Goal: Task Accomplishment & Management: Manage account settings

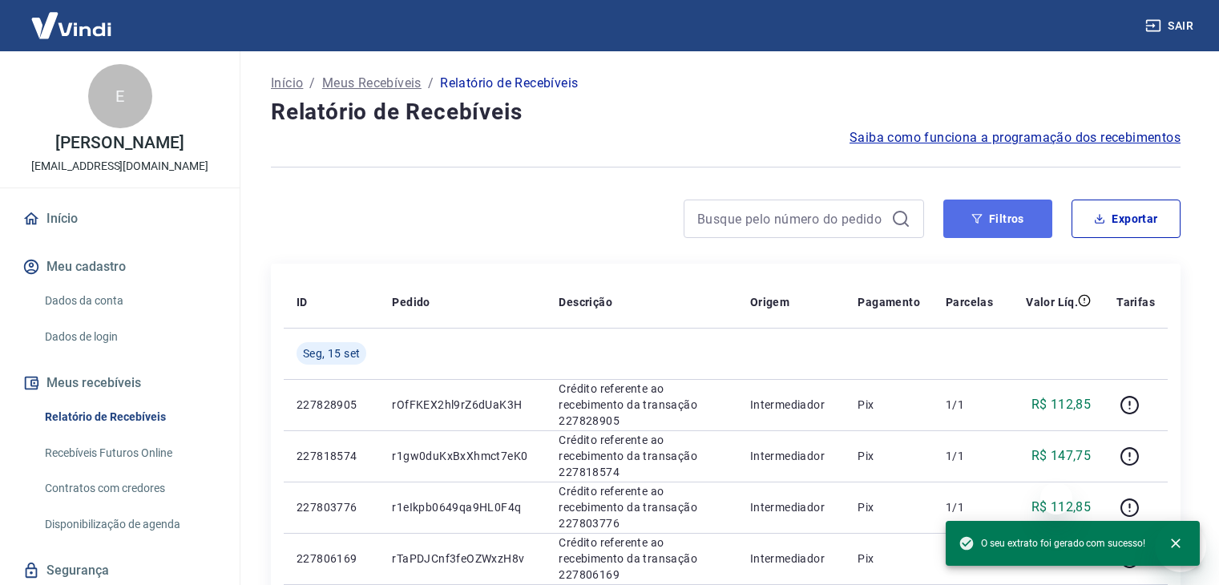
click at [965, 217] on button "Filtros" at bounding box center [997, 219] width 109 height 38
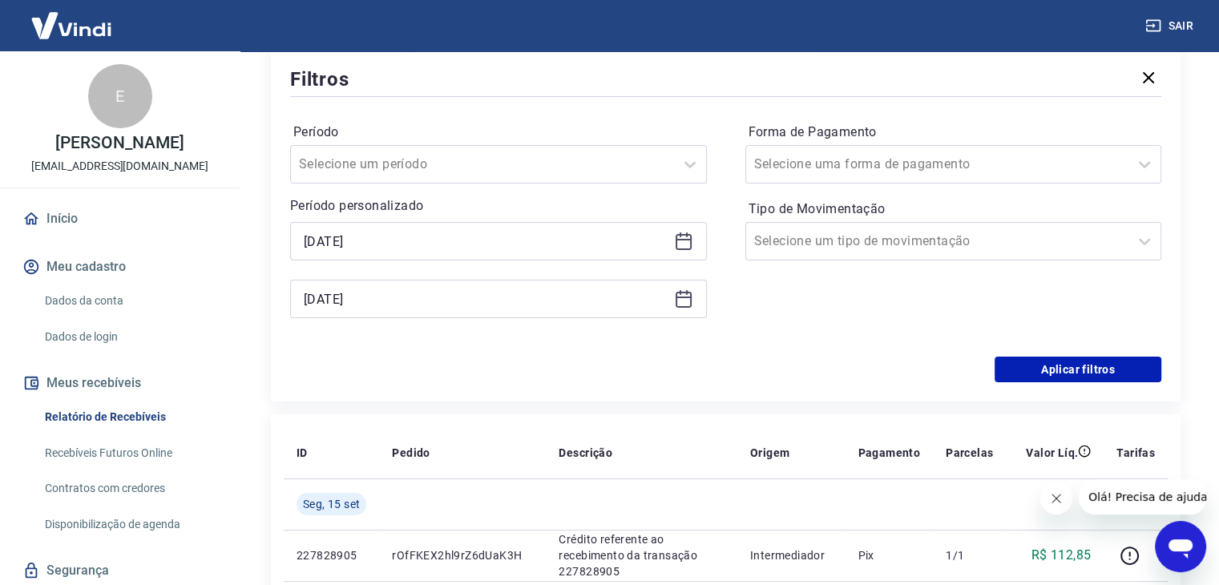
scroll to position [240, 0]
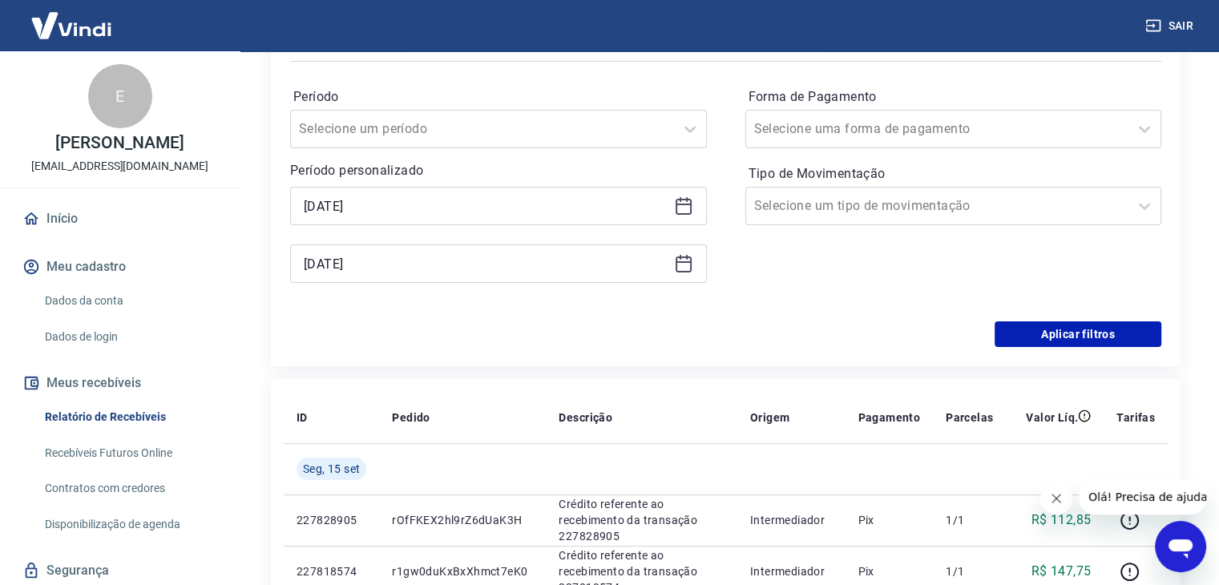
click at [680, 217] on div "[DATE]" at bounding box center [498, 206] width 417 height 38
click at [685, 213] on icon at bounding box center [683, 205] width 19 height 19
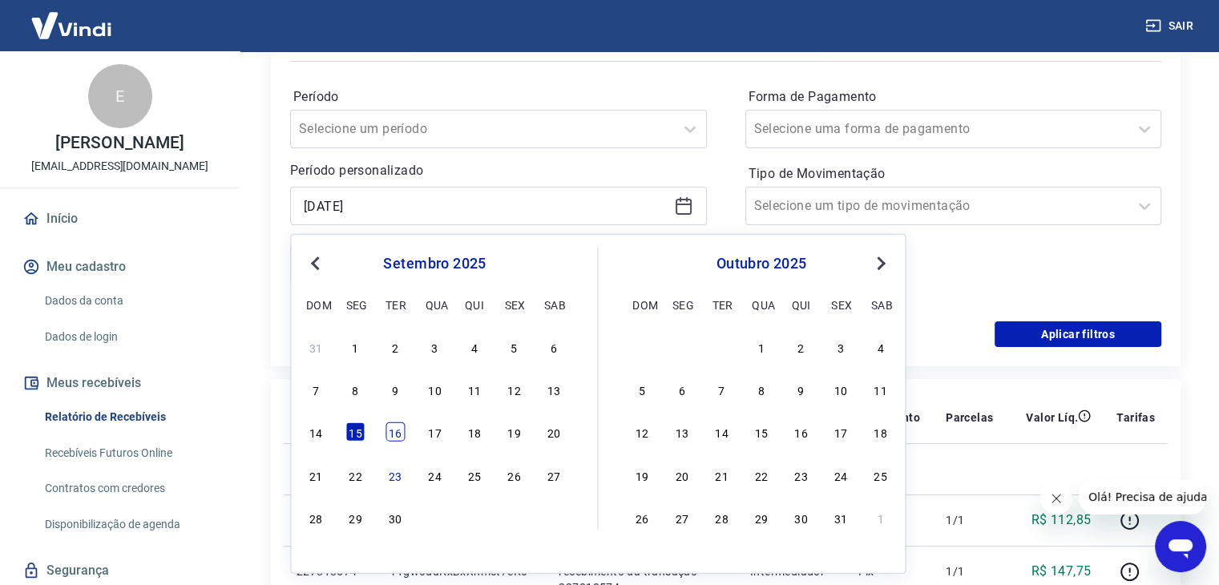
click at [404, 434] on div "16" at bounding box center [394, 431] width 19 height 19
type input "[DATE]"
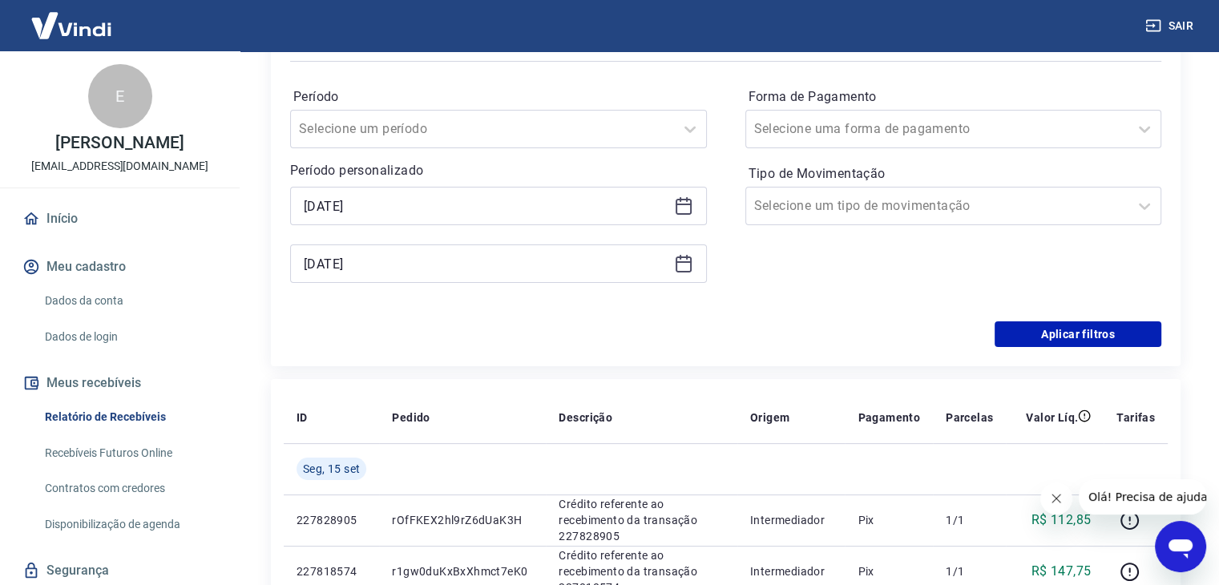
click at [684, 268] on icon at bounding box center [683, 263] width 19 height 19
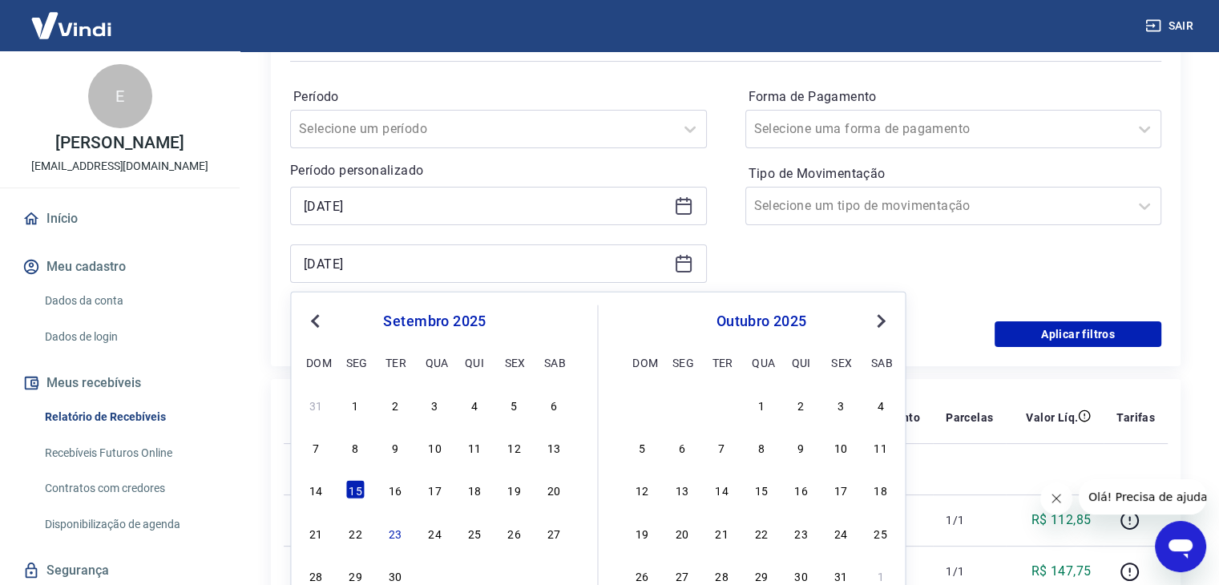
click at [393, 490] on div "16" at bounding box center [394, 489] width 19 height 19
type input "[DATE]"
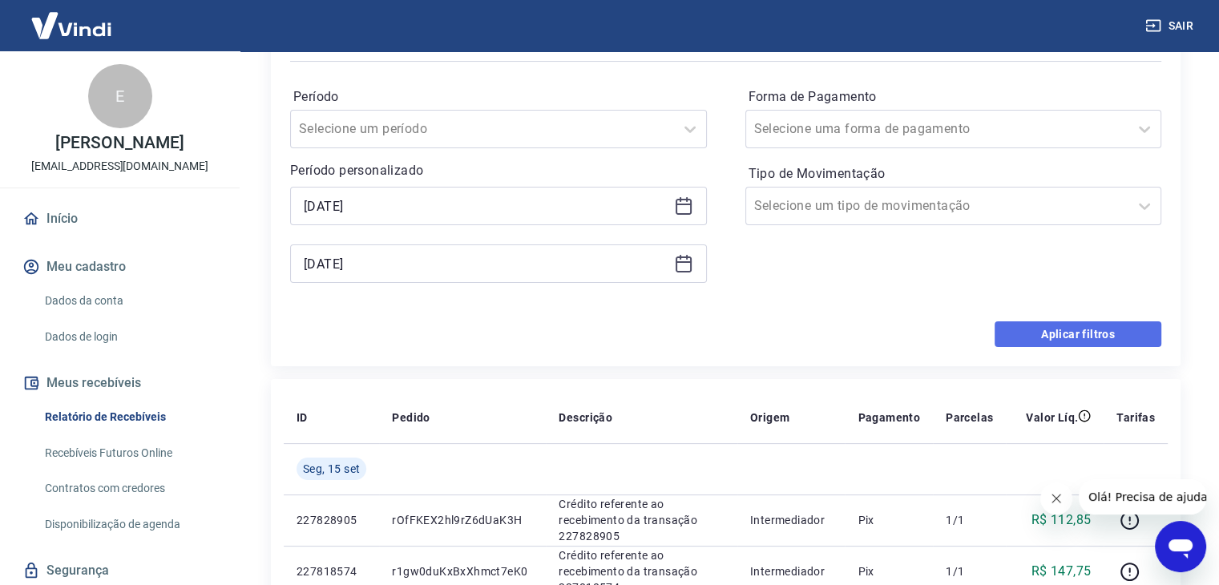
click at [1103, 345] on button "Aplicar filtros" at bounding box center [1077, 334] width 167 height 26
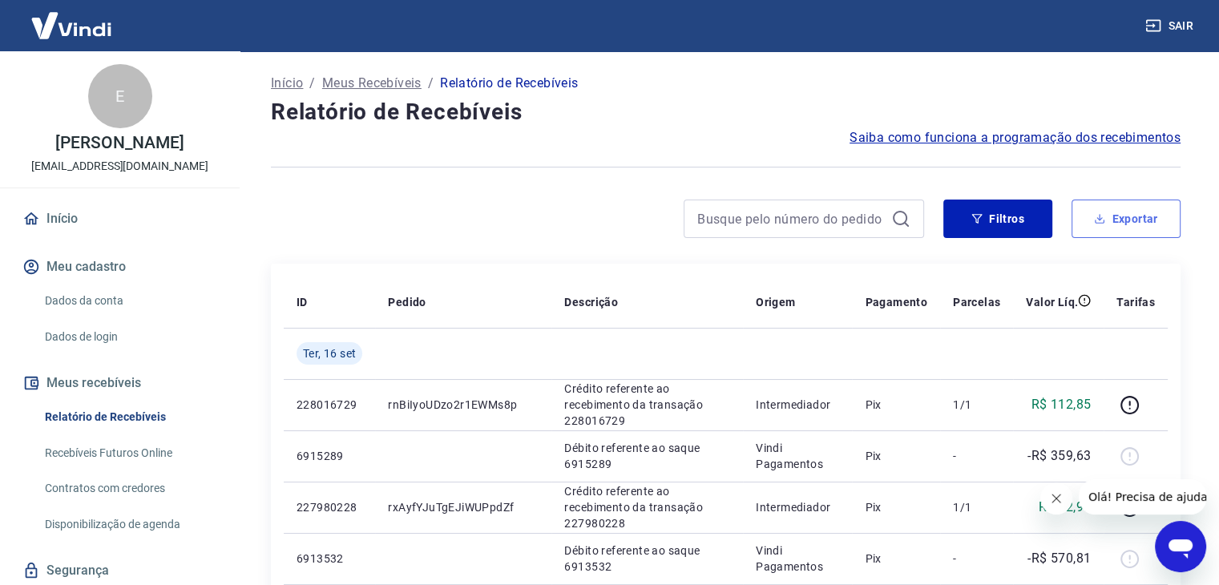
click at [1131, 229] on button "Exportar" at bounding box center [1125, 219] width 109 height 38
type input "[DATE]"
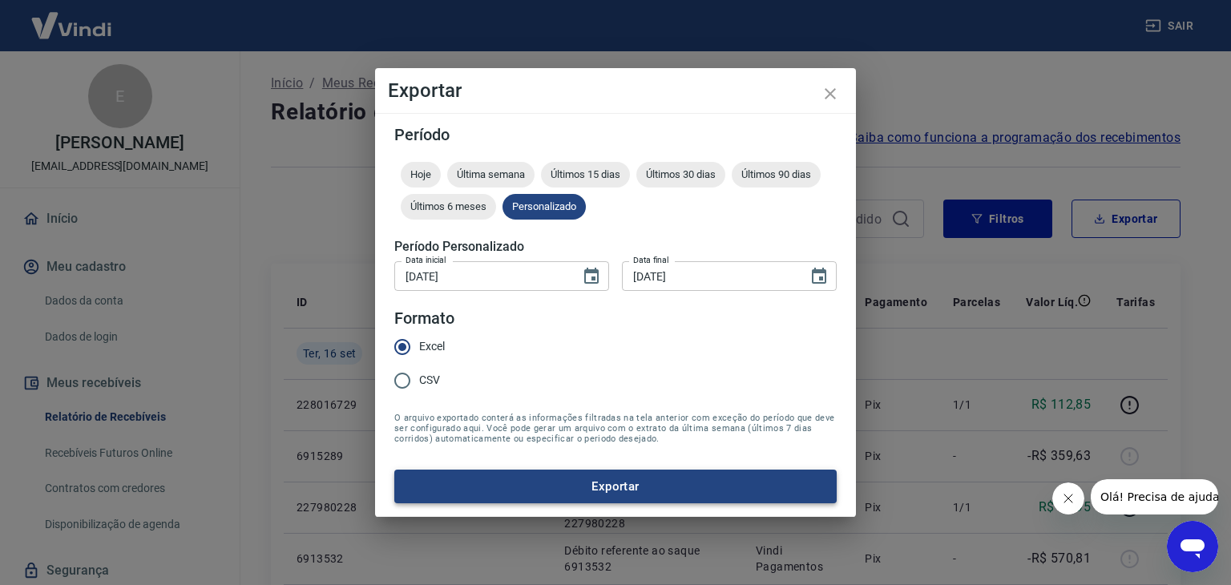
click at [614, 502] on button "Exportar" at bounding box center [615, 487] width 442 height 34
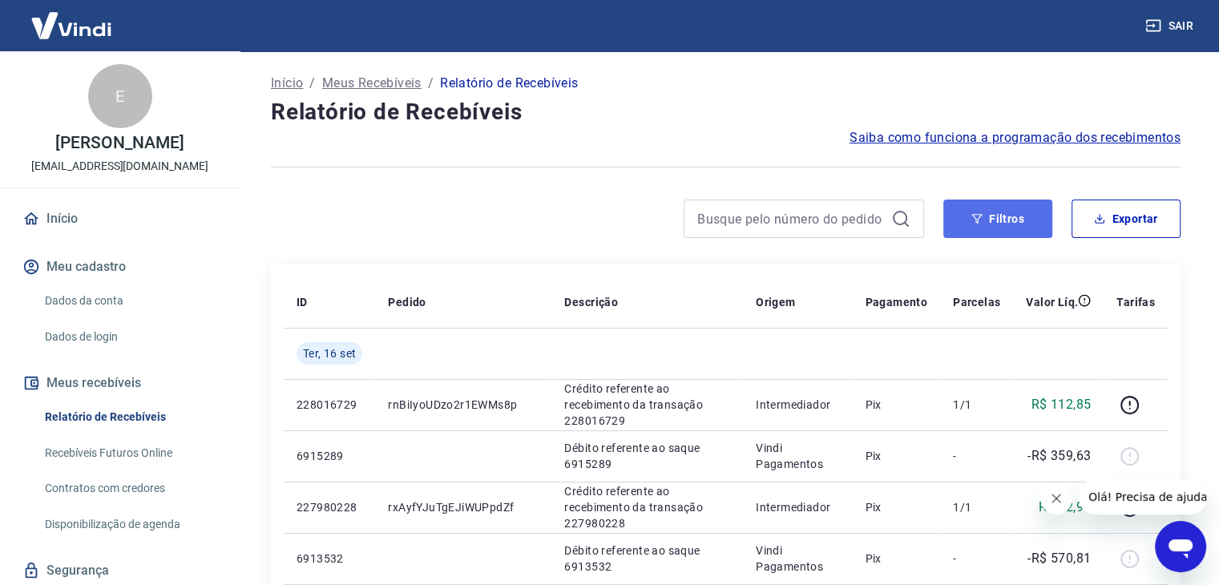
click at [986, 236] on button "Filtros" at bounding box center [997, 219] width 109 height 38
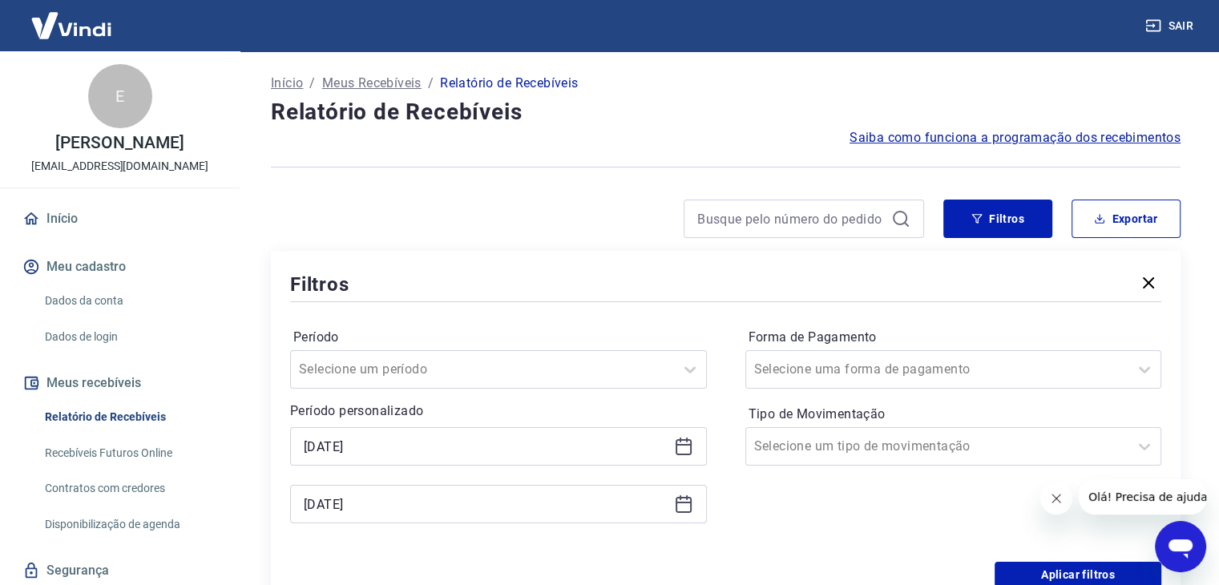
click at [692, 448] on icon at bounding box center [683, 446] width 19 height 19
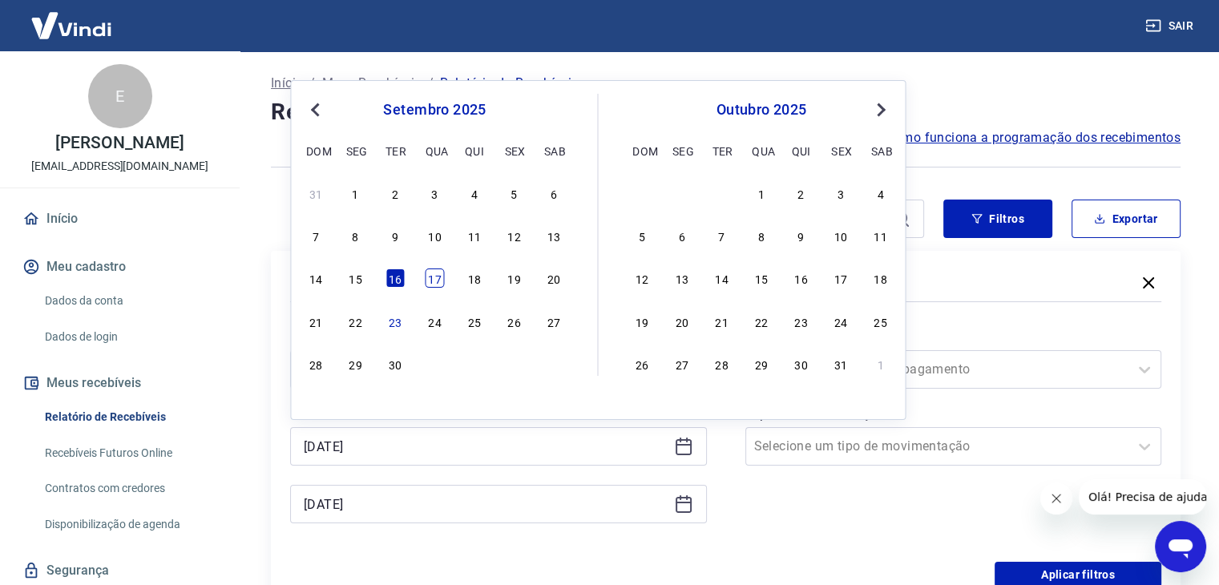
click at [434, 276] on div "17" at bounding box center [434, 277] width 19 height 19
type input "[DATE]"
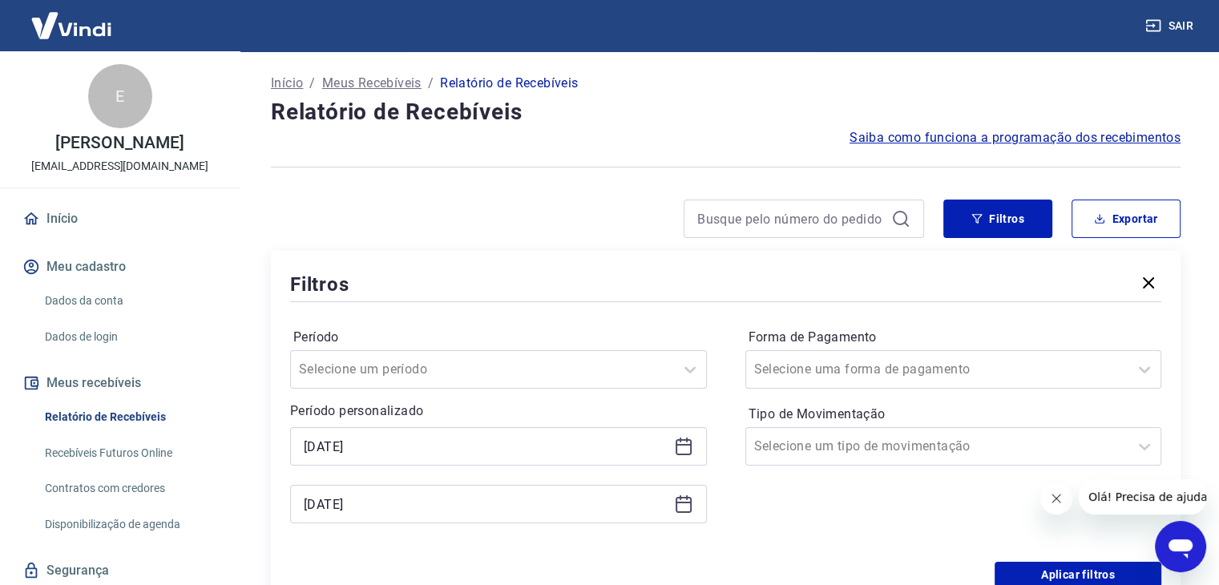
click at [688, 503] on icon at bounding box center [683, 503] width 16 height 2
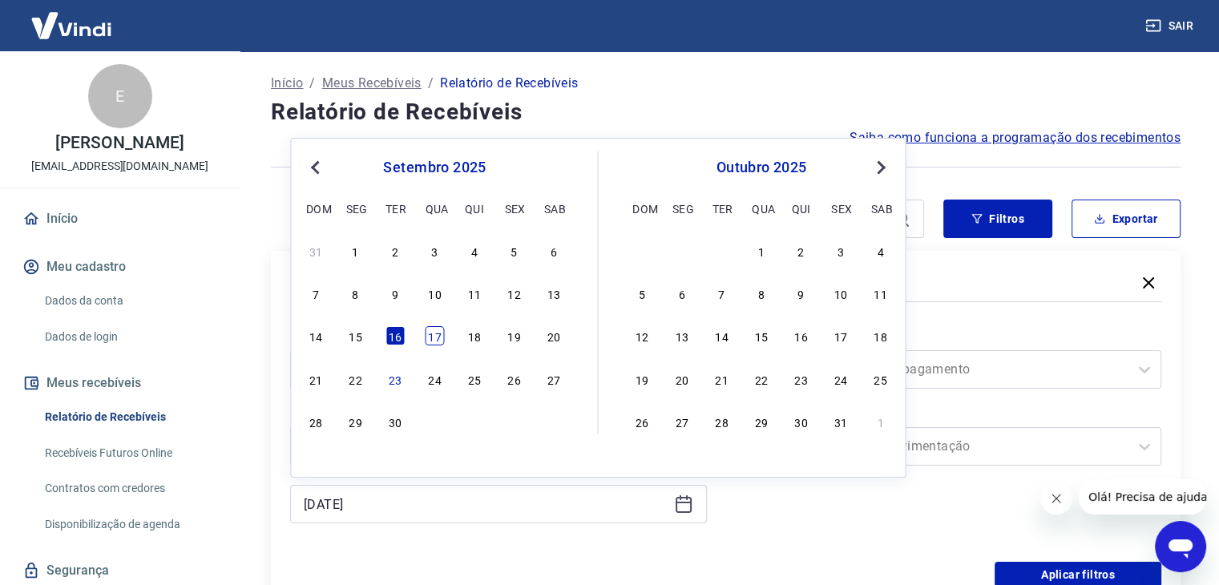
click at [435, 345] on div "17" at bounding box center [434, 335] width 19 height 19
type input "[DATE]"
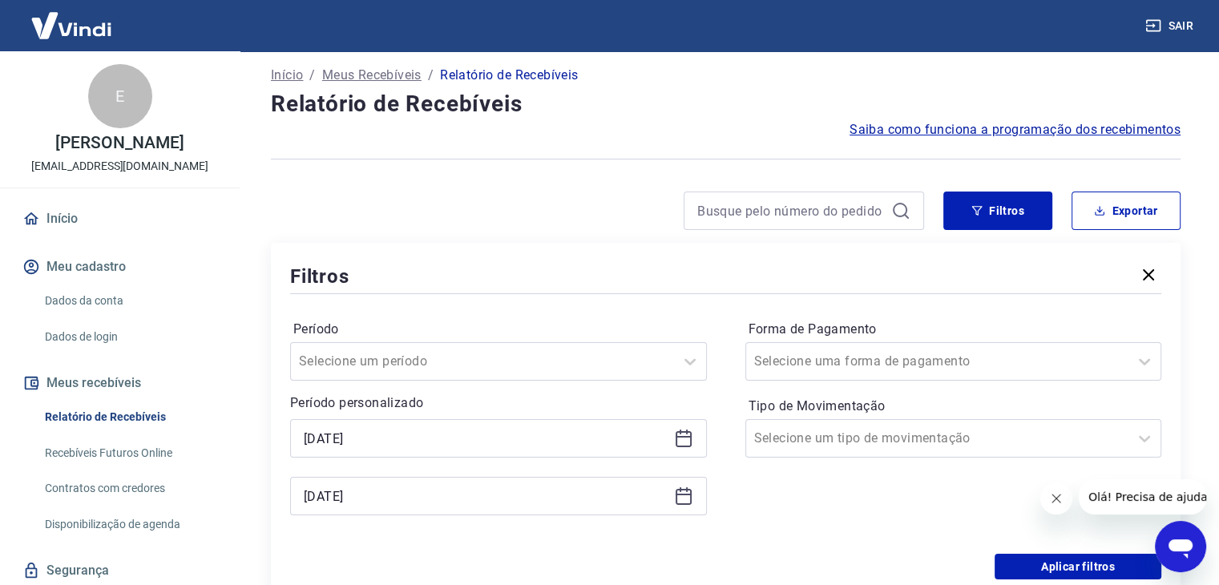
scroll to position [240, 0]
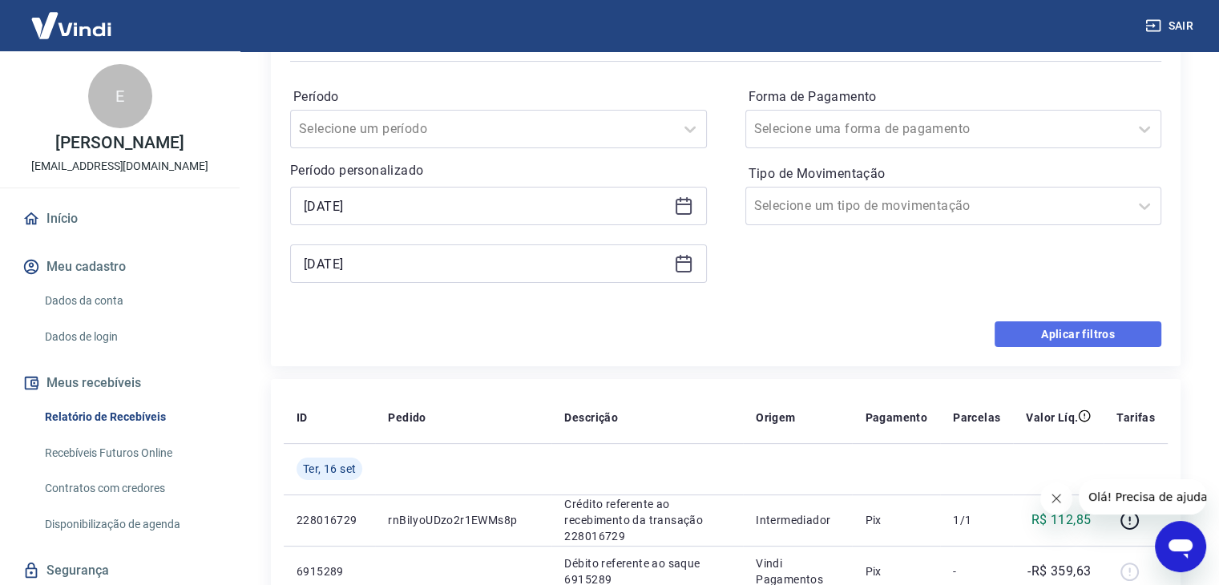
click at [1123, 327] on button "Aplicar filtros" at bounding box center [1077, 334] width 167 height 26
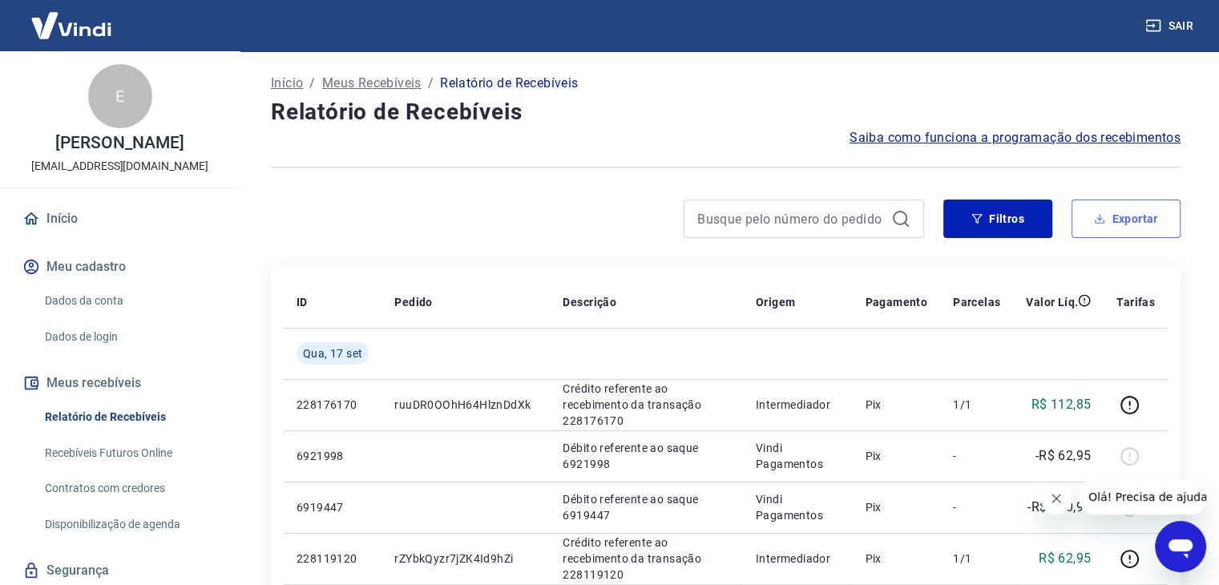
click at [1115, 232] on button "Exportar" at bounding box center [1125, 219] width 109 height 38
type input "[DATE]"
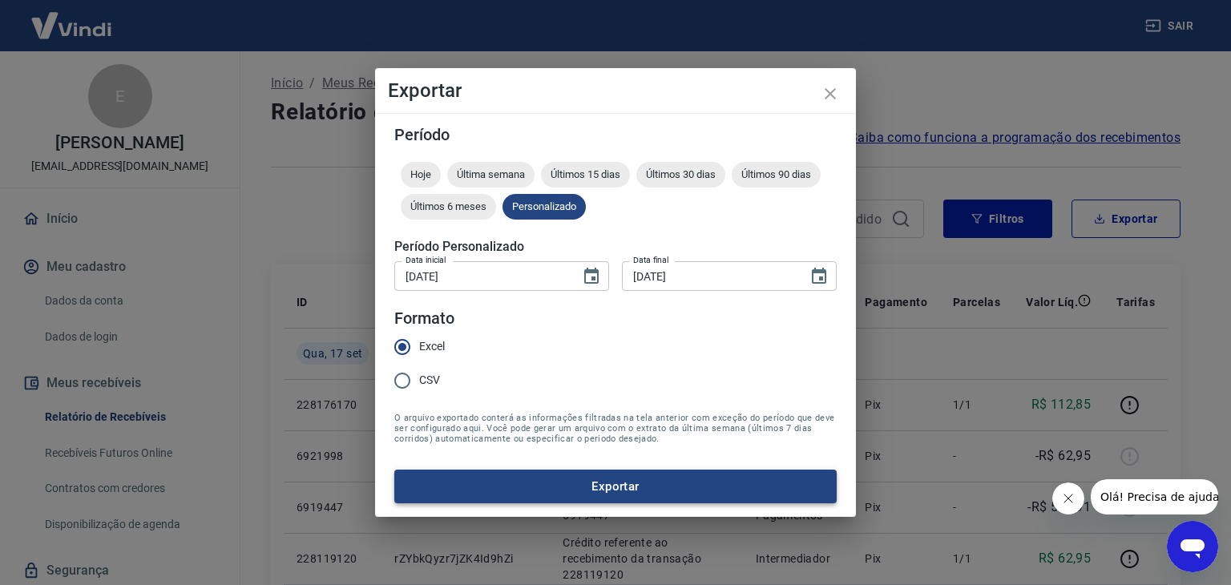
click at [639, 491] on button "Exportar" at bounding box center [615, 487] width 442 height 34
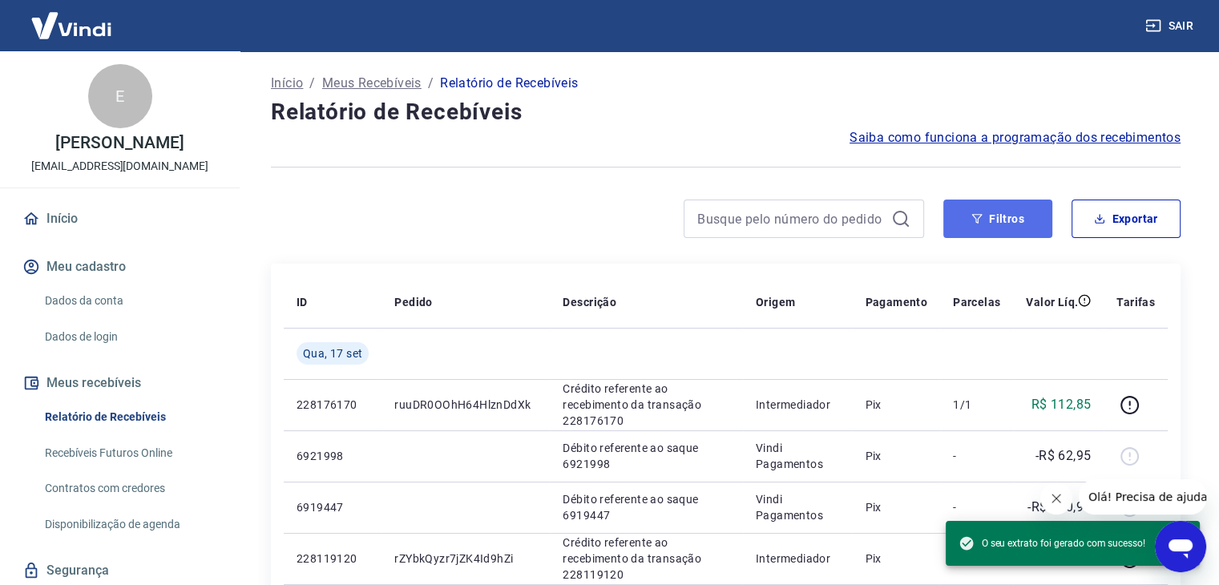
click at [1016, 220] on button "Filtros" at bounding box center [997, 219] width 109 height 38
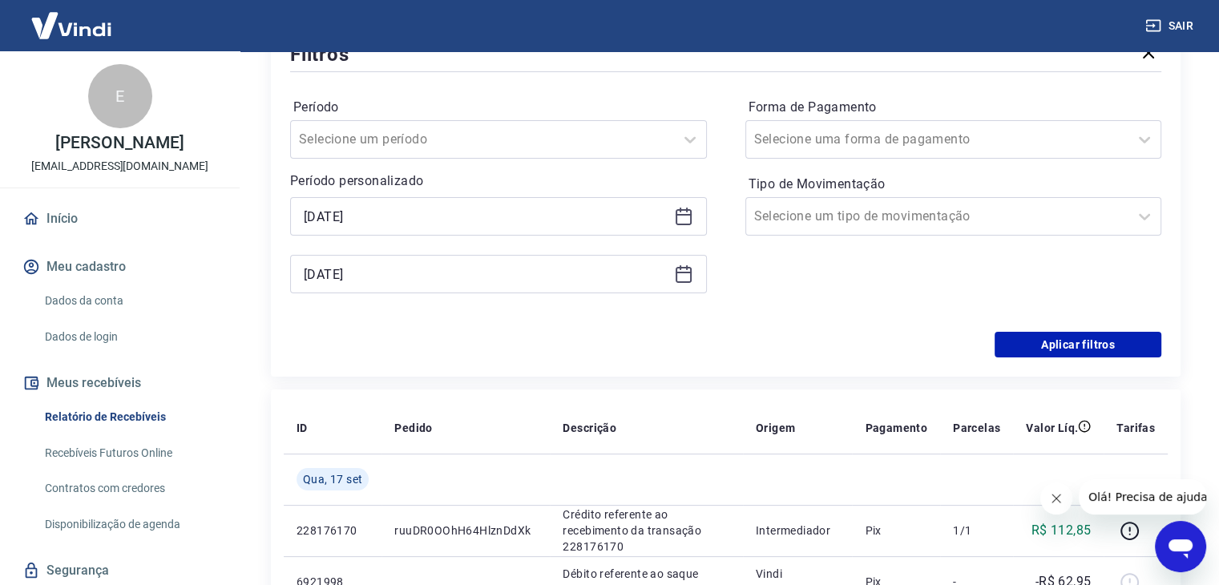
scroll to position [240, 0]
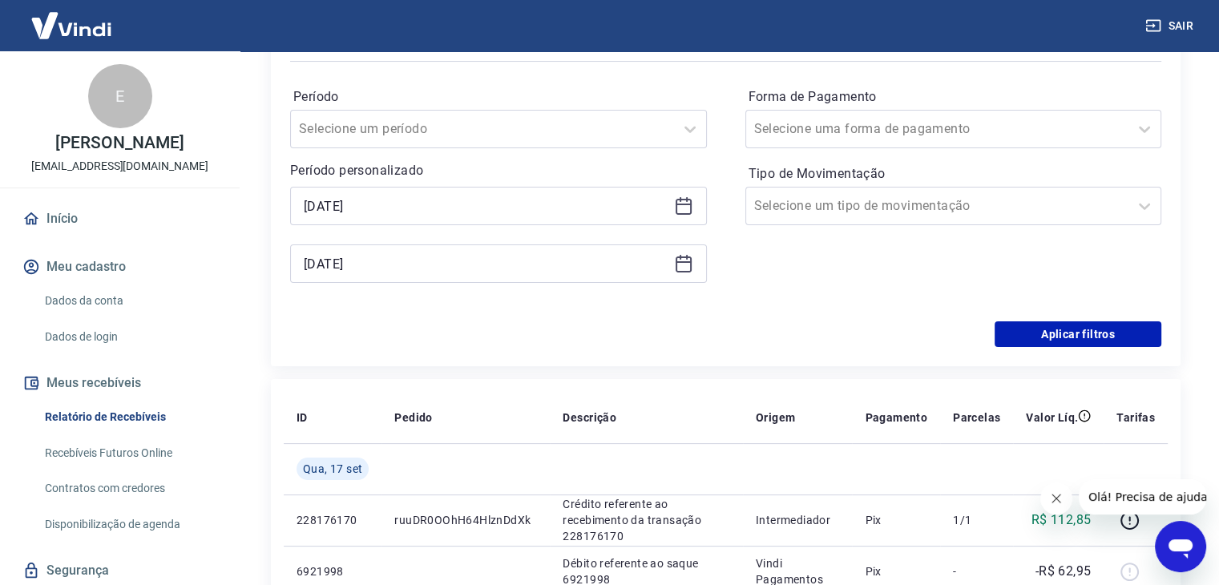
click at [685, 208] on icon at bounding box center [683, 205] width 19 height 19
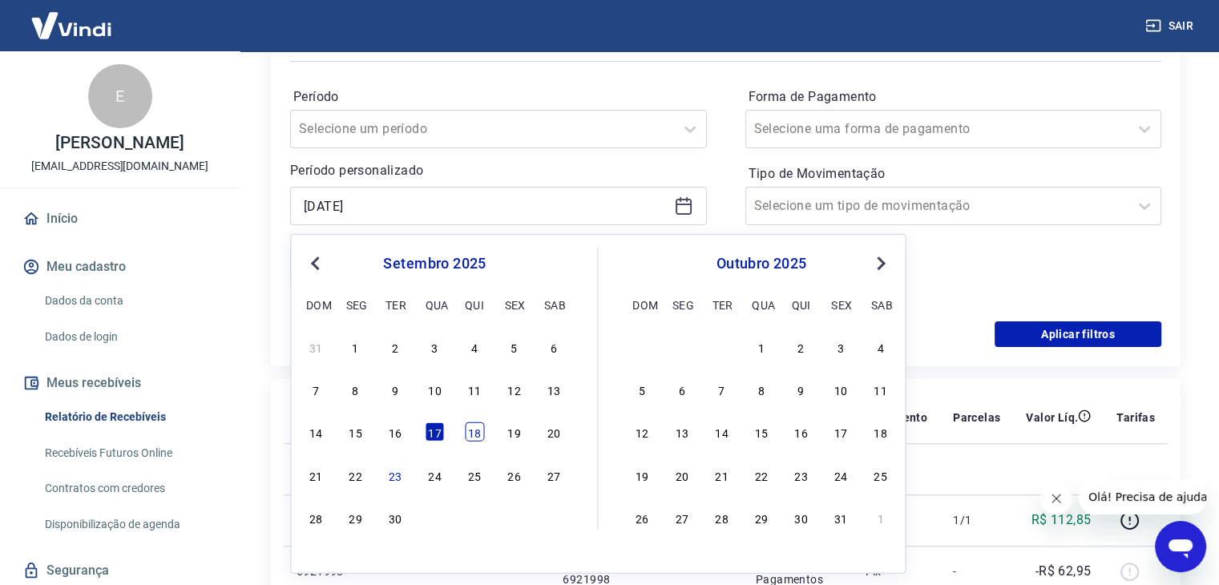
click at [481, 440] on div "18" at bounding box center [474, 431] width 19 height 19
type input "[DATE]"
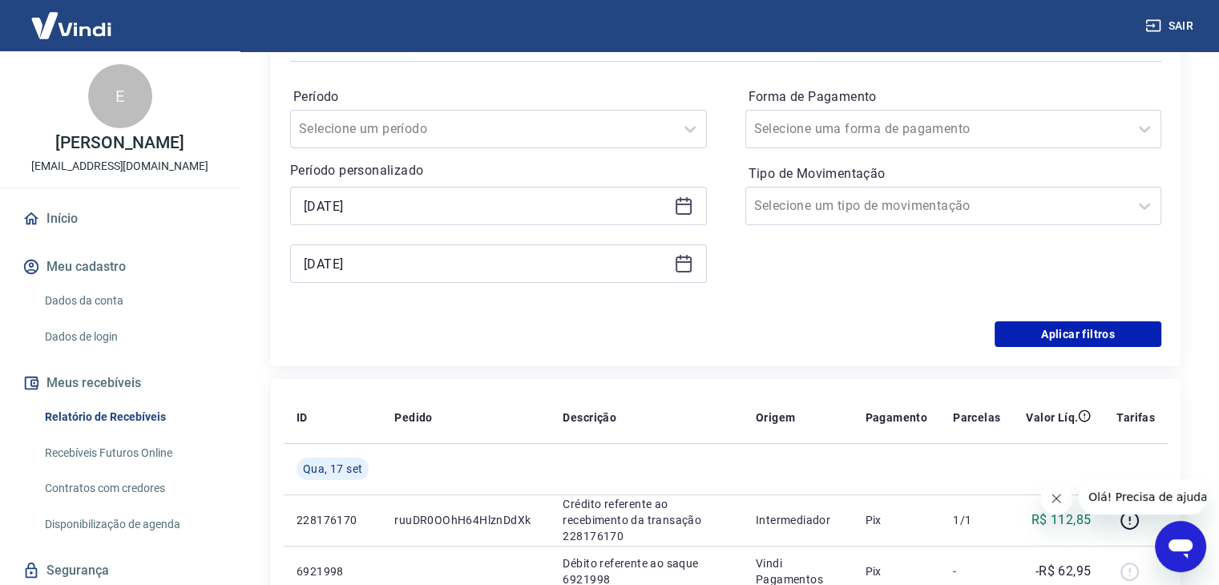
click at [686, 264] on icon at bounding box center [683, 263] width 19 height 19
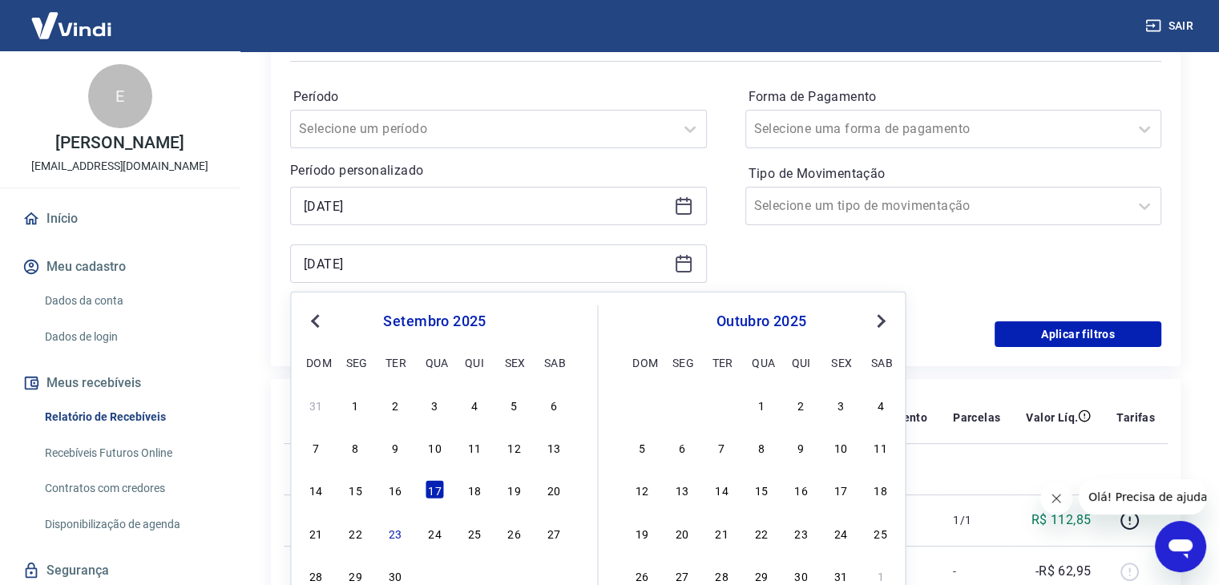
click at [484, 488] on div "18" at bounding box center [474, 489] width 19 height 19
type input "[DATE]"
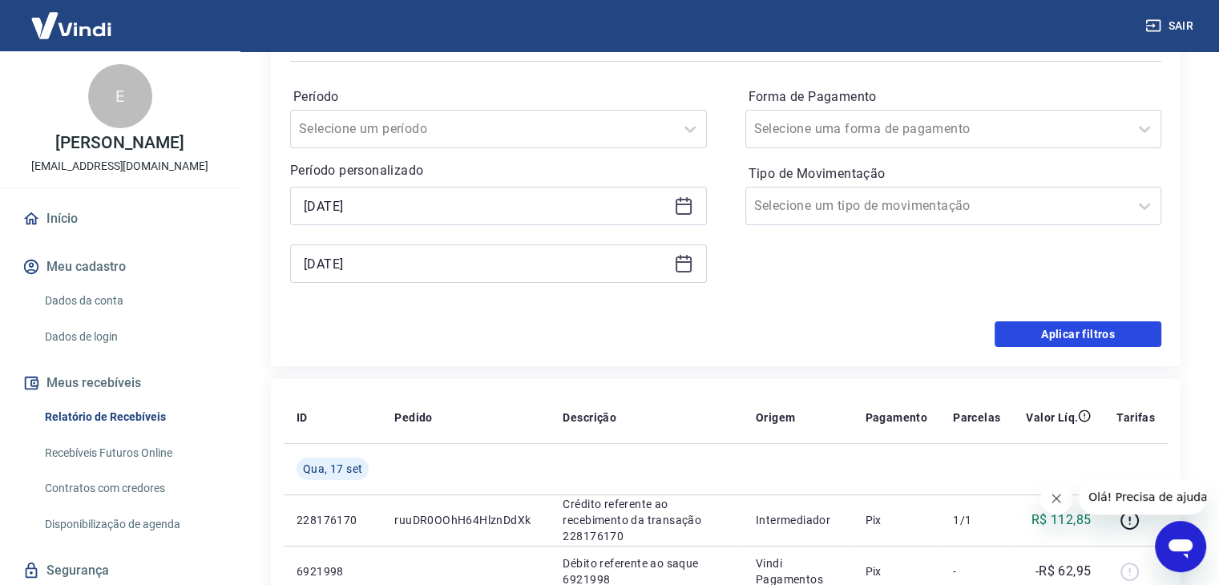
drag, startPoint x: 1092, startPoint y: 325, endPoint x: 908, endPoint y: 380, distance: 192.4
click at [1090, 325] on button "Aplicar filtros" at bounding box center [1077, 334] width 167 height 26
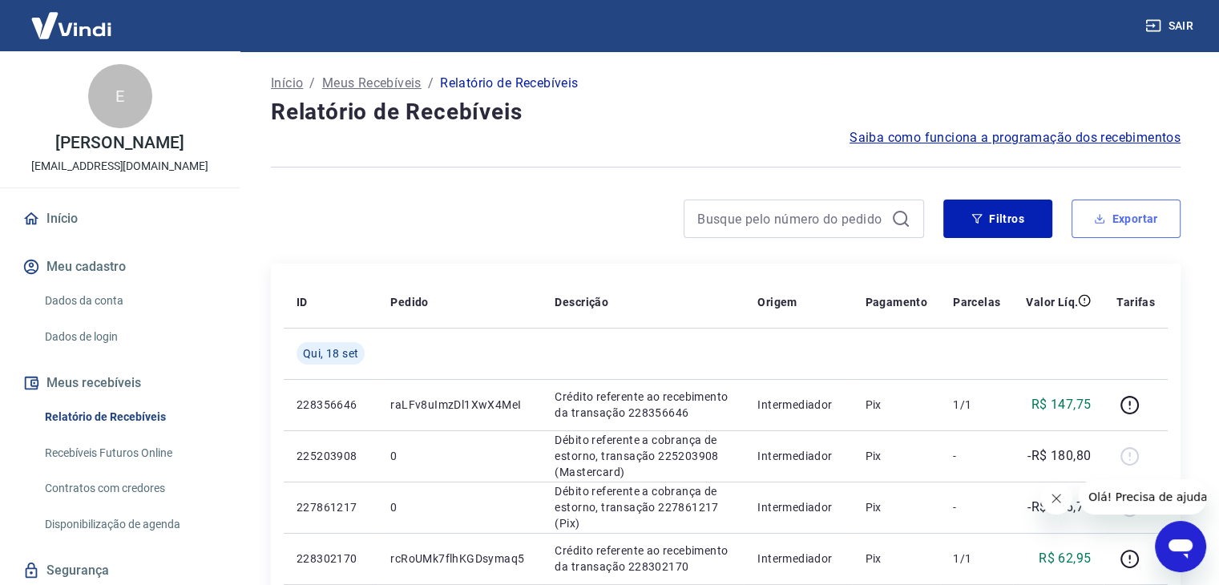
click at [1123, 222] on button "Exportar" at bounding box center [1125, 219] width 109 height 38
type input "[DATE]"
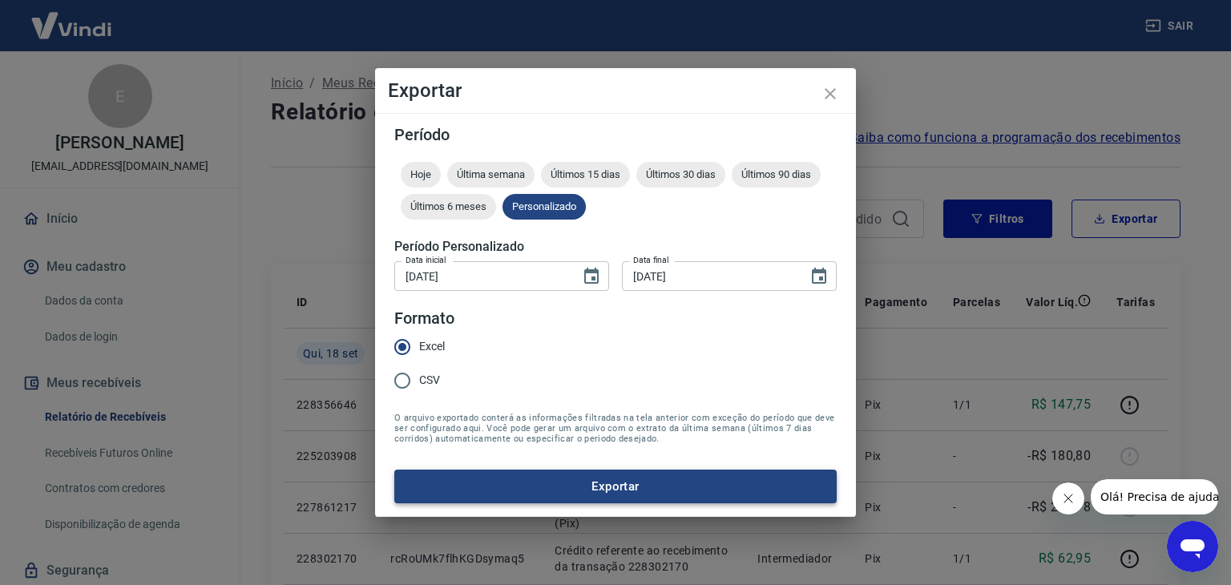
click at [569, 488] on button "Exportar" at bounding box center [615, 487] width 442 height 34
